Goal: Communication & Community: Answer question/provide support

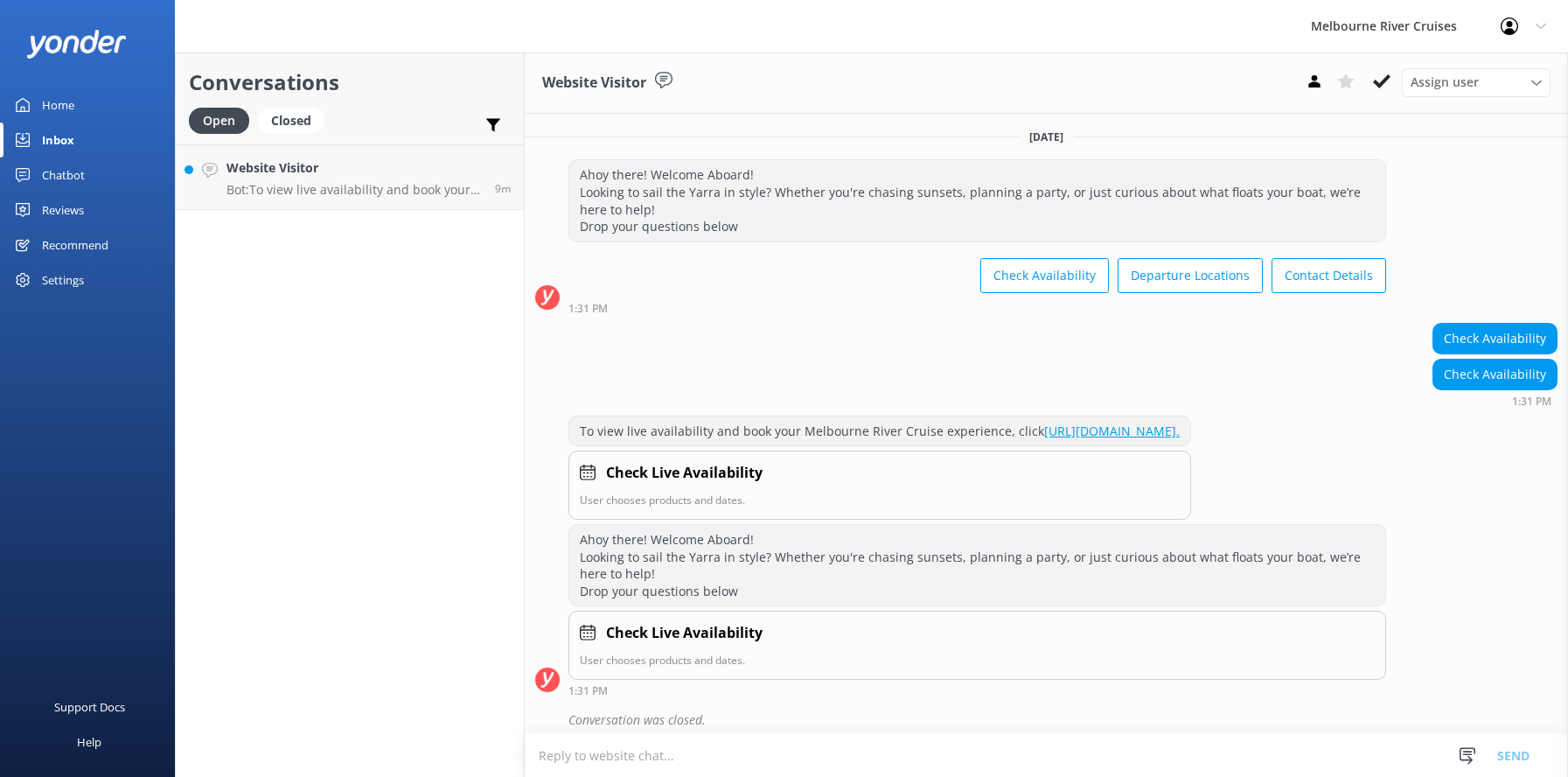
scroll to position [27, 0]
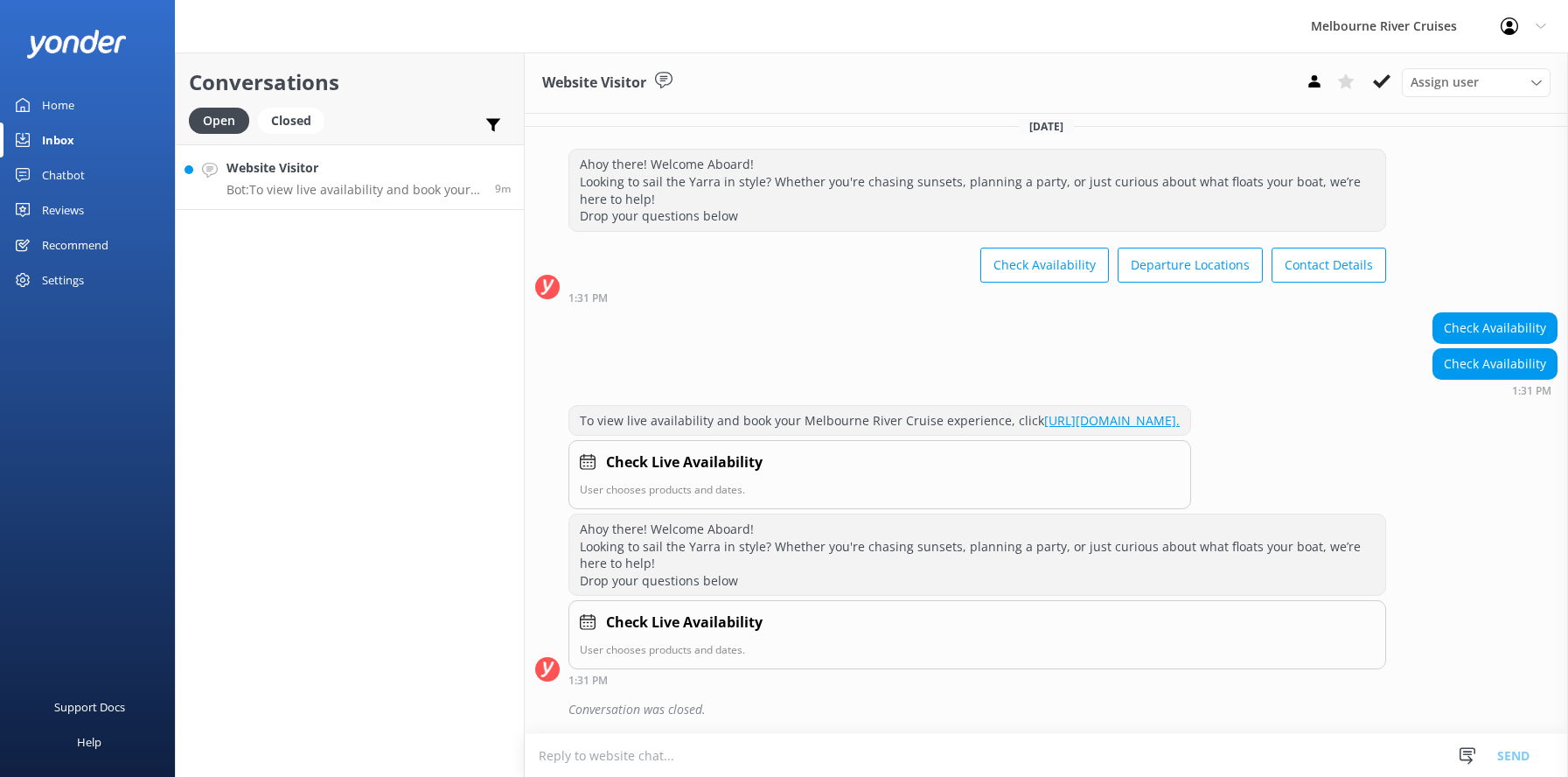
click at [288, 182] on p "Bot: To view live availability and book your Melbourne River Cruise experience,…" at bounding box center [354, 190] width 256 height 15
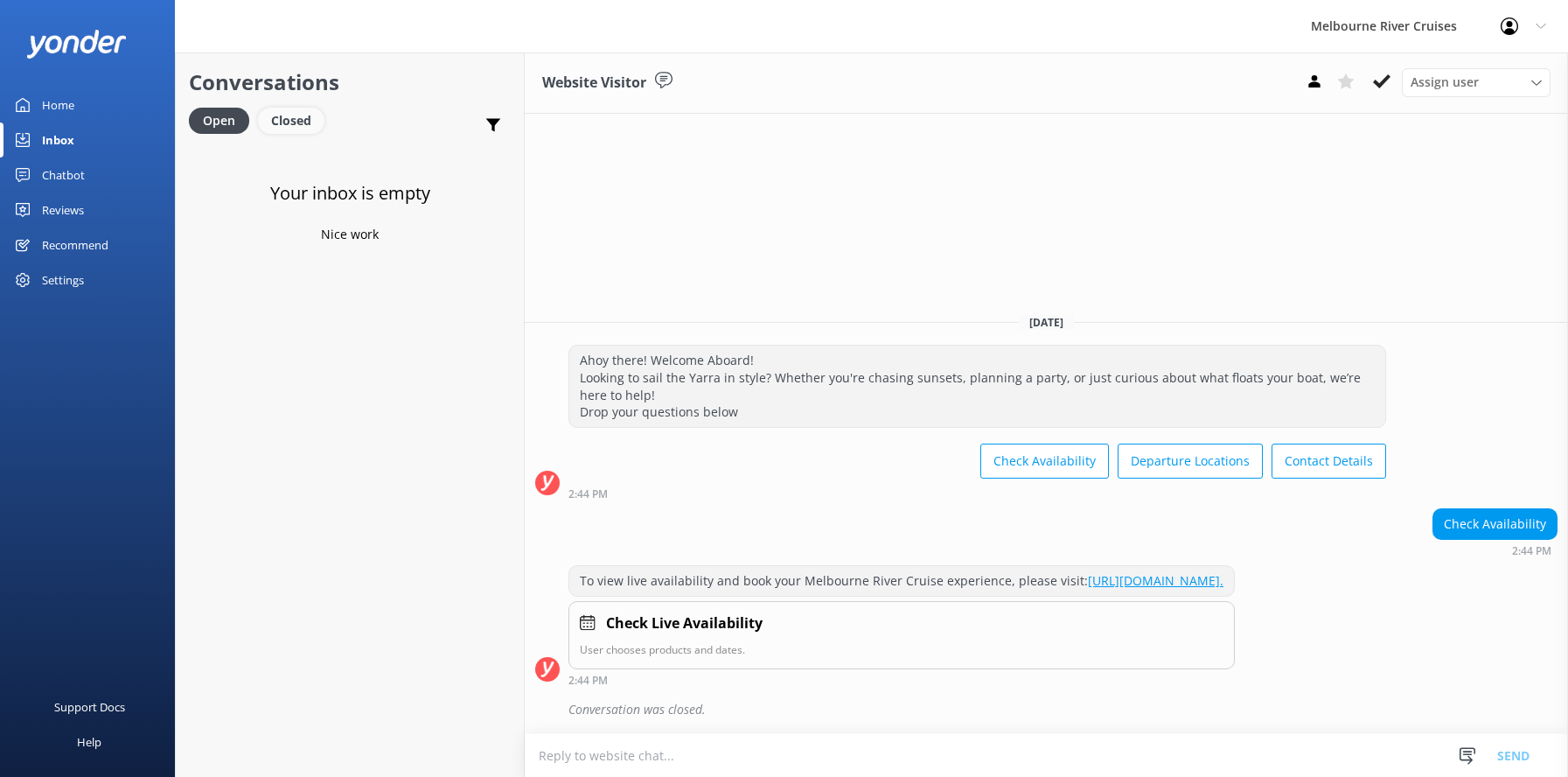
click at [277, 120] on div "Closed" at bounding box center [290, 121] width 67 height 26
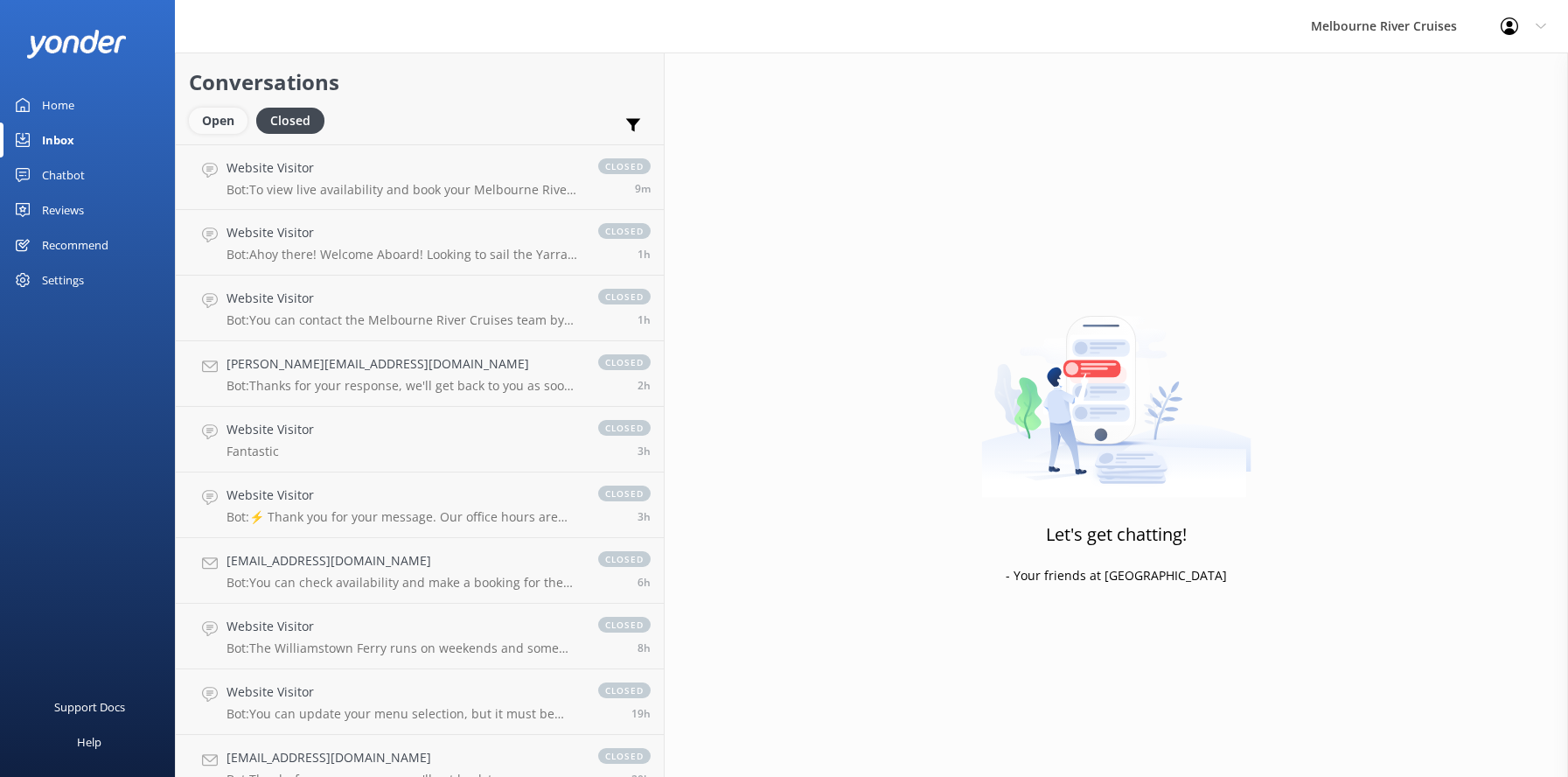
click at [208, 125] on div "Open" at bounding box center [218, 121] width 59 height 26
